Goal: Task Accomplishment & Management: Manage account settings

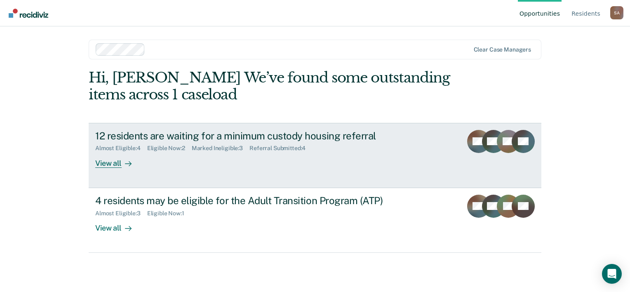
click at [153, 139] on div "12 residents are waiting for a minimum custody housing referral" at bounding box center [240, 136] width 290 height 12
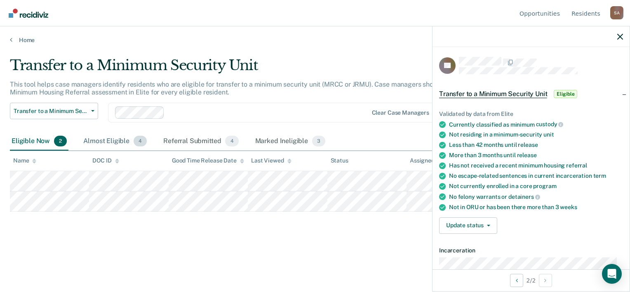
click at [124, 142] on div "Almost Eligible 4" at bounding box center [115, 141] width 67 height 18
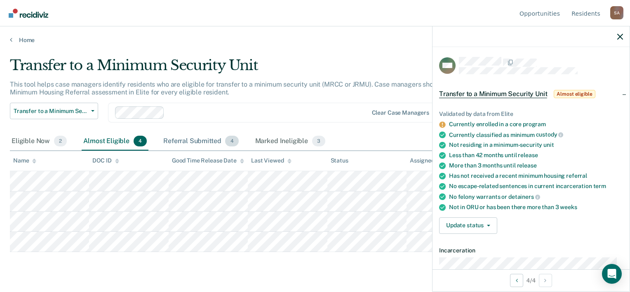
click at [215, 140] on div "Referral Submitted 4" at bounding box center [201, 141] width 78 height 18
